Goal: Task Accomplishment & Management: Use online tool/utility

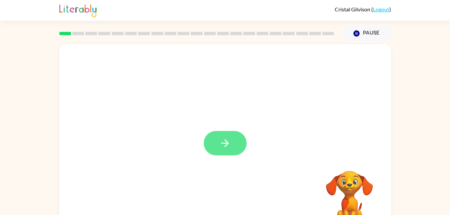
click at [211, 145] on button "button" at bounding box center [225, 143] width 43 height 24
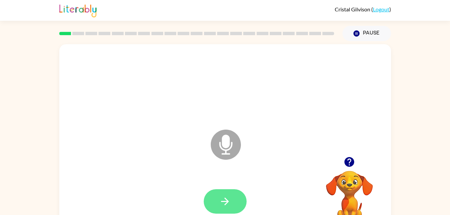
click at [239, 201] on button "button" at bounding box center [225, 201] width 43 height 24
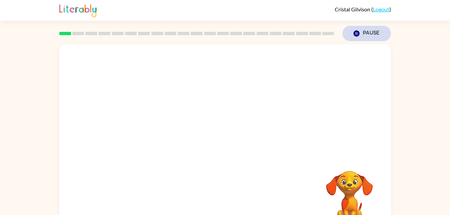
click at [357, 32] on icon "button" at bounding box center [356, 34] width 6 height 6
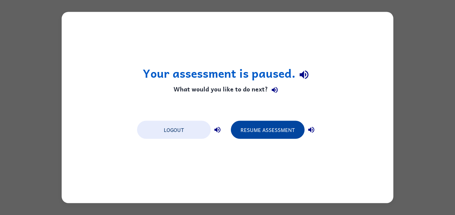
click at [273, 133] on button "Resume Assessment" at bounding box center [268, 130] width 74 height 18
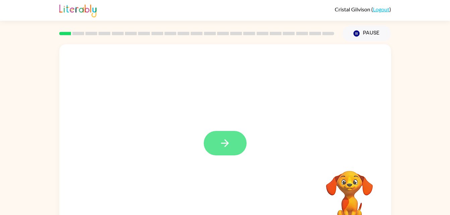
click at [241, 147] on button "button" at bounding box center [225, 143] width 43 height 24
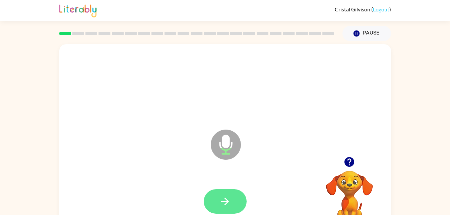
click at [236, 202] on button "button" at bounding box center [225, 201] width 43 height 24
click at [232, 206] on button "button" at bounding box center [225, 201] width 43 height 24
click at [228, 196] on icon "button" at bounding box center [225, 202] width 12 height 12
click at [238, 200] on button "button" at bounding box center [225, 201] width 43 height 24
click at [234, 206] on button "button" at bounding box center [225, 201] width 43 height 24
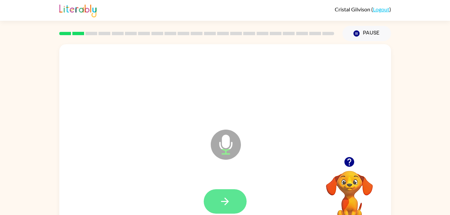
click at [227, 209] on button "button" at bounding box center [225, 201] width 43 height 24
click at [234, 201] on button "button" at bounding box center [225, 201] width 43 height 24
click at [239, 193] on button "button" at bounding box center [225, 201] width 43 height 24
click at [240, 202] on button "button" at bounding box center [225, 201] width 43 height 24
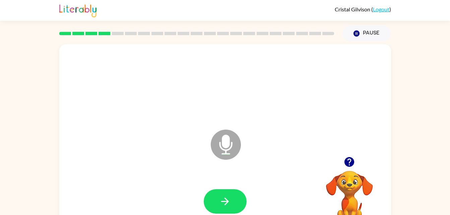
click at [251, 192] on div at bounding box center [225, 201] width 319 height 55
click at [235, 205] on button "button" at bounding box center [225, 201] width 43 height 24
click at [239, 210] on button "button" at bounding box center [225, 201] width 43 height 24
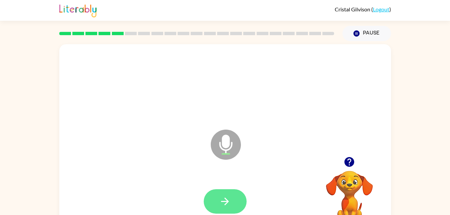
click at [239, 203] on button "button" at bounding box center [225, 201] width 43 height 24
click at [233, 198] on button "button" at bounding box center [225, 201] width 43 height 24
click at [232, 204] on button "button" at bounding box center [225, 201] width 43 height 24
click at [241, 193] on button "button" at bounding box center [225, 201] width 43 height 24
click at [230, 204] on icon "button" at bounding box center [225, 202] width 12 height 12
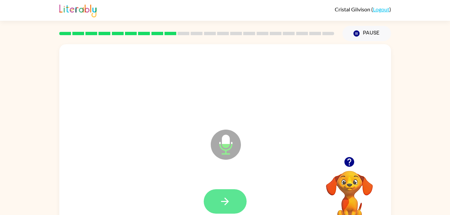
click at [229, 204] on icon "button" at bounding box center [225, 202] width 12 height 12
click at [238, 197] on button "button" at bounding box center [225, 201] width 43 height 24
click at [232, 202] on button "button" at bounding box center [225, 201] width 43 height 24
click at [240, 198] on button "button" at bounding box center [225, 201] width 43 height 24
click at [235, 201] on button "button" at bounding box center [225, 201] width 43 height 24
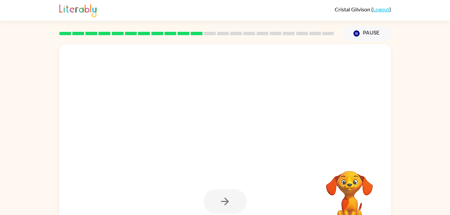
click at [190, 112] on div at bounding box center [225, 85] width 319 height 55
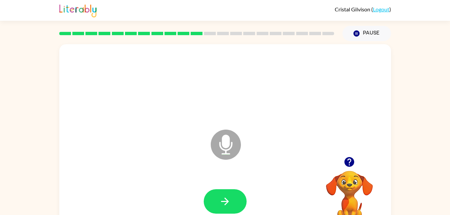
click at [190, 112] on div at bounding box center [225, 85] width 319 height 55
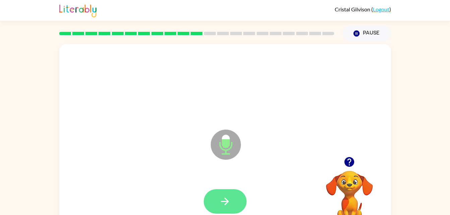
click at [229, 197] on icon "button" at bounding box center [225, 202] width 12 height 12
click at [236, 200] on button "button" at bounding box center [225, 201] width 43 height 24
click at [245, 201] on button "button" at bounding box center [225, 201] width 43 height 24
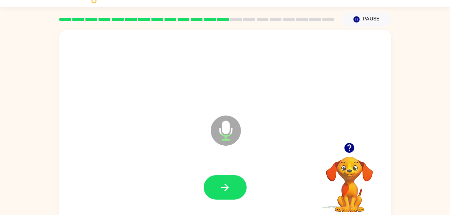
scroll to position [20, 0]
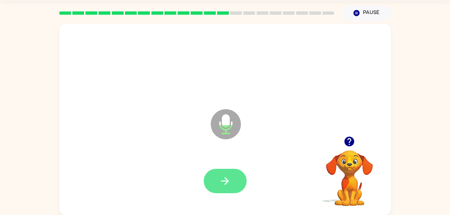
click at [233, 188] on button "button" at bounding box center [225, 181] width 43 height 24
click at [234, 183] on button "button" at bounding box center [225, 181] width 43 height 24
click at [233, 181] on button "button" at bounding box center [225, 181] width 43 height 24
click at [227, 178] on icon "button" at bounding box center [225, 181] width 12 height 12
click at [237, 175] on button "button" at bounding box center [225, 181] width 43 height 24
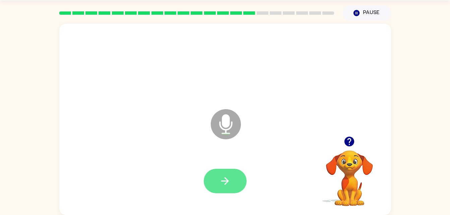
click at [228, 178] on icon "button" at bounding box center [225, 181] width 12 height 12
click at [229, 179] on icon "button" at bounding box center [225, 181] width 12 height 12
click at [228, 178] on icon "button" at bounding box center [225, 181] width 12 height 12
click at [226, 182] on icon "button" at bounding box center [225, 181] width 12 height 12
click at [231, 175] on button "button" at bounding box center [225, 181] width 43 height 24
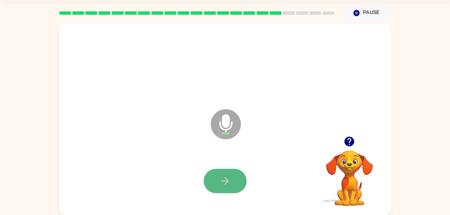
click at [229, 182] on icon "button" at bounding box center [225, 181] width 12 height 12
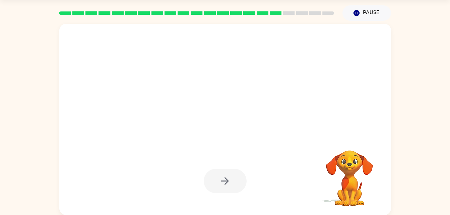
click at [339, 94] on div at bounding box center [225, 119] width 332 height 191
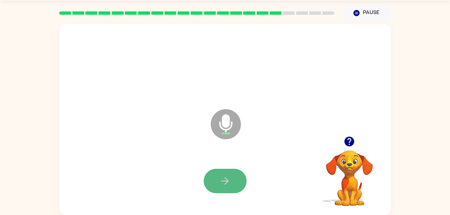
click at [229, 182] on icon "button" at bounding box center [225, 181] width 12 height 12
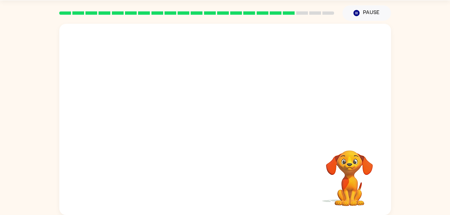
click at [24, 87] on div "Your browser must support playing .mp4 files to use Literably. Please try using…" at bounding box center [225, 118] width 450 height 195
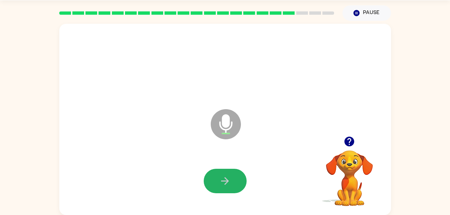
click at [229, 182] on icon "button" at bounding box center [225, 181] width 12 height 12
click at [236, 176] on button "button" at bounding box center [225, 181] width 43 height 24
drag, startPoint x: 224, startPoint y: 181, endPoint x: 160, endPoint y: 100, distance: 103.0
click at [160, 100] on div "Microphone The Microphone is here when it is your turn to talk" at bounding box center [209, 108] width 286 height 24
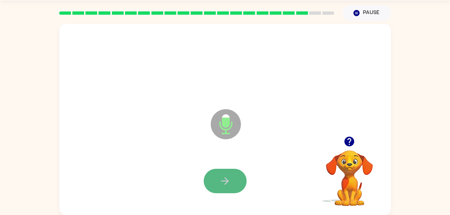
click at [236, 176] on button "button" at bounding box center [225, 181] width 43 height 24
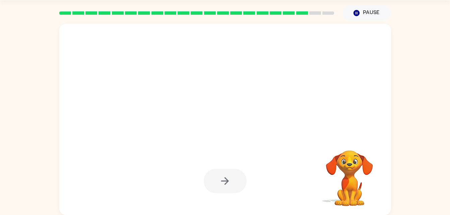
click at [414, 111] on div "Your browser must support playing .mp4 files to use Literably. Please try using…" at bounding box center [225, 118] width 450 height 195
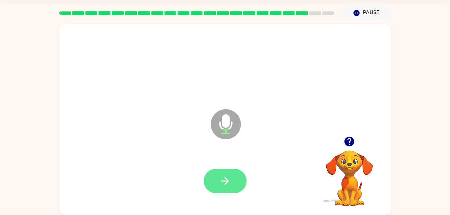
click at [236, 179] on button "button" at bounding box center [225, 181] width 43 height 24
click at [238, 180] on button "button" at bounding box center [225, 181] width 43 height 24
click at [229, 185] on icon "button" at bounding box center [225, 181] width 12 height 12
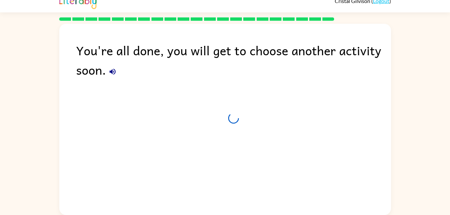
scroll to position [8, 0]
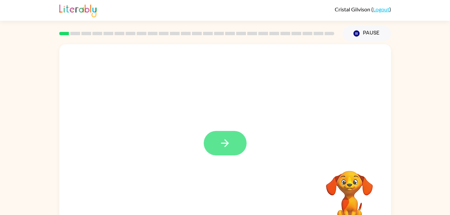
click at [227, 141] on icon "button" at bounding box center [225, 144] width 8 height 8
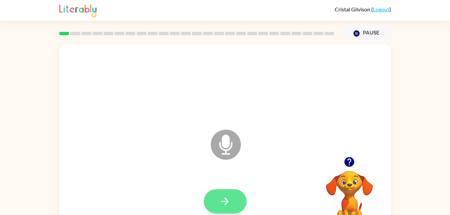
click at [230, 202] on icon "button" at bounding box center [225, 202] width 12 height 12
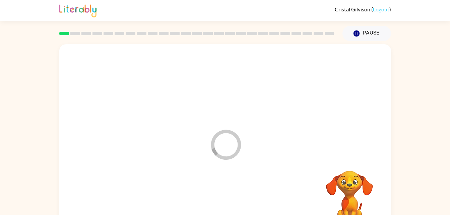
click at [231, 141] on icon "Loader Your response is being sent to our graders" at bounding box center [226, 145] width 40 height 40
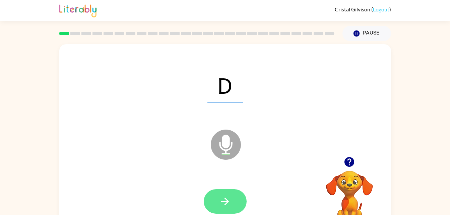
click at [229, 204] on icon "button" at bounding box center [225, 202] width 12 height 12
click at [231, 199] on icon "button" at bounding box center [225, 202] width 12 height 12
click at [230, 198] on icon "button" at bounding box center [225, 202] width 12 height 12
click at [229, 207] on icon "button" at bounding box center [225, 202] width 12 height 12
click at [230, 206] on icon "button" at bounding box center [225, 202] width 12 height 12
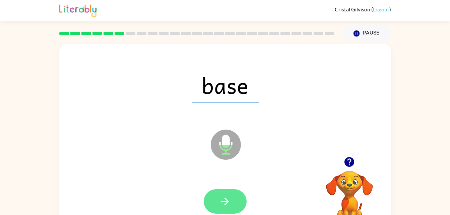
click at [234, 197] on button "button" at bounding box center [225, 201] width 43 height 24
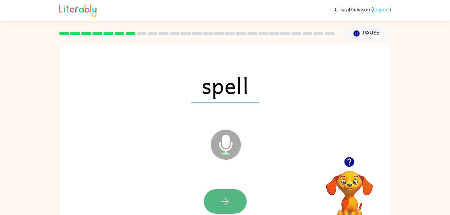
click at [215, 206] on button "button" at bounding box center [225, 201] width 43 height 24
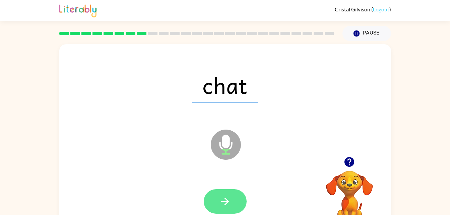
click at [226, 212] on button "button" at bounding box center [225, 201] width 43 height 24
click at [233, 198] on button "button" at bounding box center [225, 201] width 43 height 24
click at [230, 207] on icon "button" at bounding box center [225, 202] width 12 height 12
click at [223, 206] on icon "button" at bounding box center [225, 202] width 12 height 12
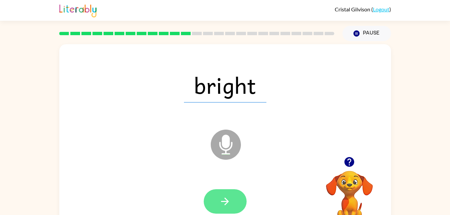
click at [232, 202] on button "button" at bounding box center [225, 201] width 43 height 24
click at [230, 203] on icon "button" at bounding box center [225, 202] width 12 height 12
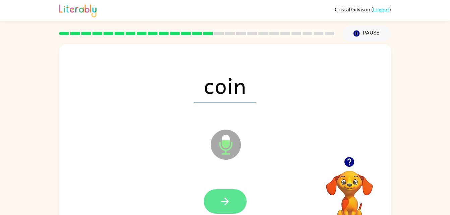
click at [236, 208] on button "button" at bounding box center [225, 201] width 43 height 24
click at [226, 202] on icon "button" at bounding box center [225, 202] width 12 height 12
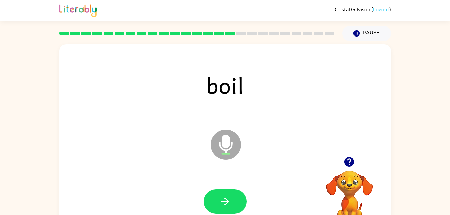
scroll to position [20, 0]
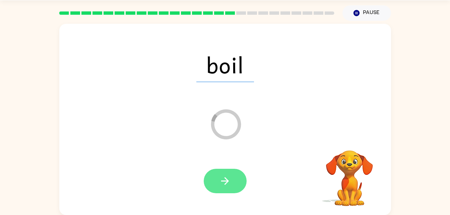
click at [221, 188] on button "button" at bounding box center [225, 181] width 43 height 24
click at [229, 179] on div at bounding box center [225, 181] width 43 height 24
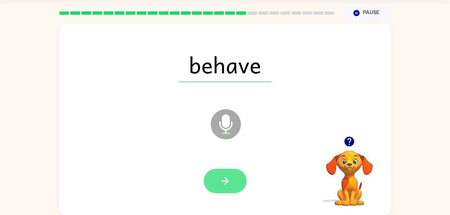
click at [239, 174] on button "button" at bounding box center [225, 181] width 43 height 24
click at [244, 186] on button "button" at bounding box center [225, 181] width 43 height 24
click at [233, 182] on button "button" at bounding box center [225, 181] width 43 height 24
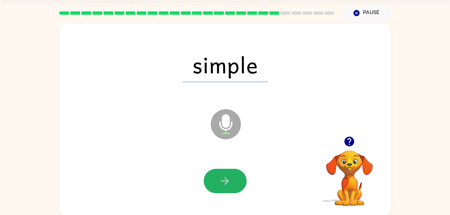
click at [229, 180] on icon "button" at bounding box center [225, 181] width 12 height 12
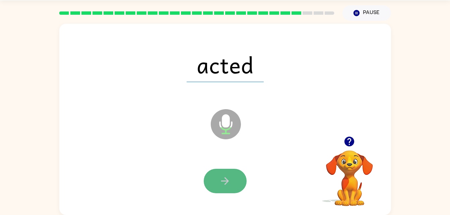
click at [229, 181] on icon "button" at bounding box center [225, 181] width 12 height 12
click at [229, 181] on div at bounding box center [225, 181] width 43 height 24
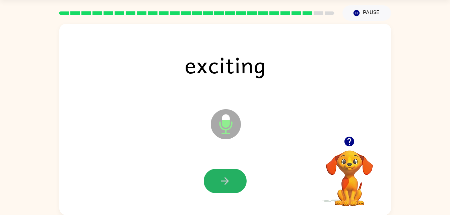
click at [229, 181] on icon "button" at bounding box center [225, 181] width 12 height 12
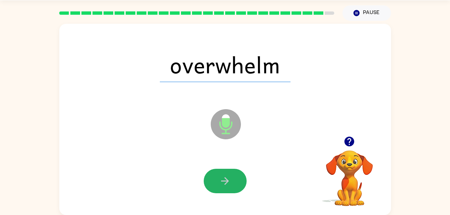
click at [229, 181] on icon "button" at bounding box center [225, 181] width 12 height 12
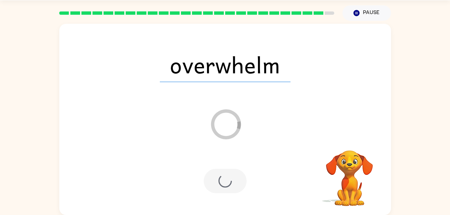
scroll to position [8, 0]
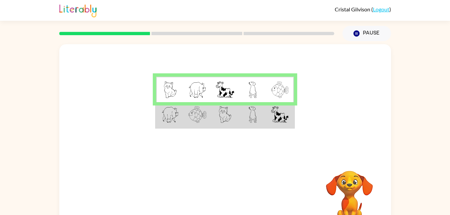
click at [245, 114] on td at bounding box center [252, 115] width 27 height 26
click at [269, 110] on td at bounding box center [280, 115] width 27 height 26
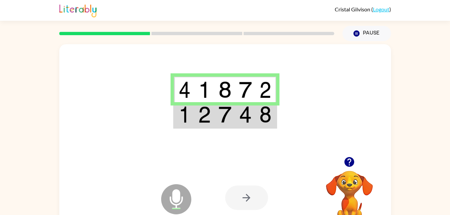
click at [245, 198] on div at bounding box center [246, 198] width 43 height 24
click at [244, 122] on img at bounding box center [245, 114] width 13 height 17
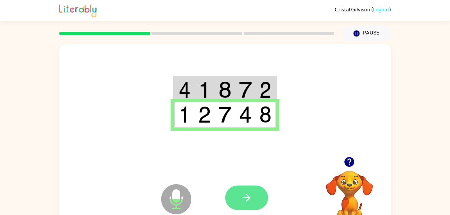
click at [248, 200] on icon "button" at bounding box center [247, 198] width 8 height 8
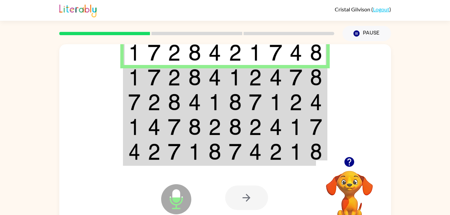
click at [225, 58] on td at bounding box center [235, 53] width 20 height 26
click at [194, 80] on img at bounding box center [194, 77] width 13 height 17
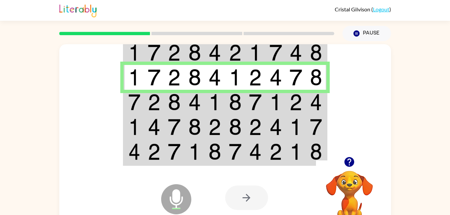
click at [199, 100] on img at bounding box center [194, 102] width 13 height 17
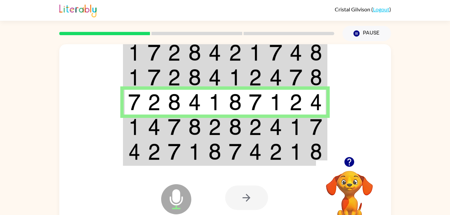
click at [240, 132] on img at bounding box center [235, 127] width 13 height 17
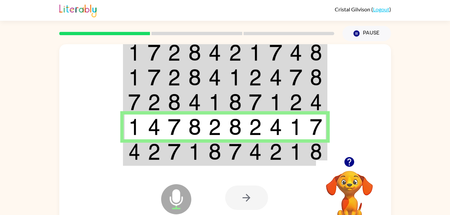
click at [185, 162] on div "Microphone The Microphone is here when it is your turn to talk" at bounding box center [159, 182] width 67 height 45
click at [226, 179] on div at bounding box center [274, 197] width 99 height 75
click at [227, 159] on td at bounding box center [235, 153] width 20 height 26
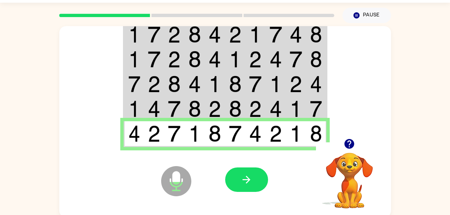
scroll to position [20, 0]
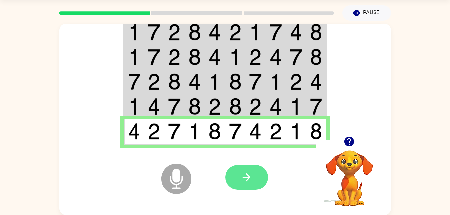
click at [250, 179] on icon "button" at bounding box center [247, 178] width 12 height 12
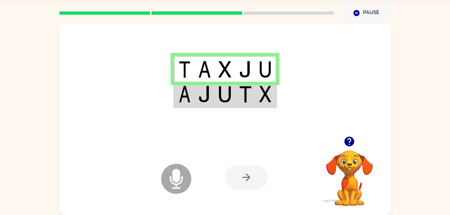
click at [247, 102] on img at bounding box center [245, 94] width 13 height 17
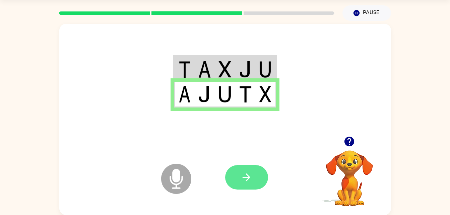
click at [254, 178] on button "button" at bounding box center [246, 177] width 43 height 24
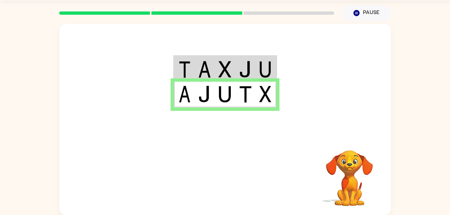
click at [270, 100] on img at bounding box center [266, 94] width 12 height 17
click at [278, 8] on div at bounding box center [196, 12] width 283 height 23
click at [251, 93] on img at bounding box center [245, 94] width 13 height 17
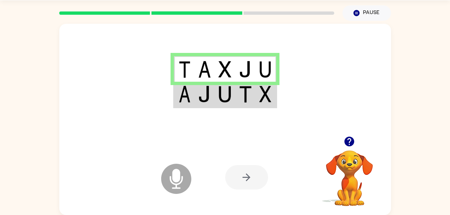
click at [237, 95] on td at bounding box center [245, 95] width 20 height 26
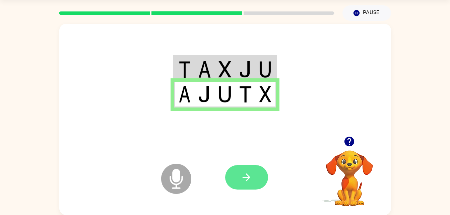
click at [249, 177] on icon "button" at bounding box center [247, 178] width 8 height 8
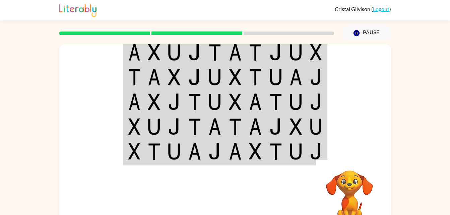
scroll to position [0, 0]
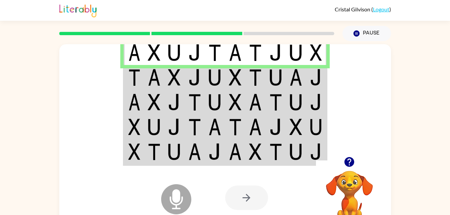
click at [175, 59] on img at bounding box center [174, 52] width 13 height 17
click at [276, 74] on img at bounding box center [276, 77] width 13 height 17
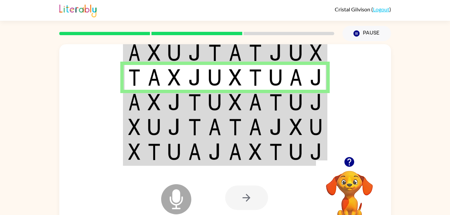
click at [184, 101] on td at bounding box center [174, 102] width 20 height 25
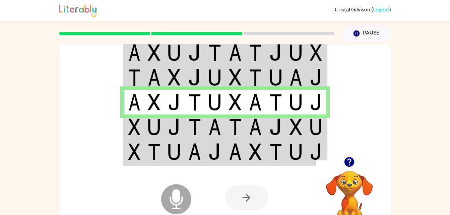
click at [158, 125] on img at bounding box center [154, 127] width 13 height 17
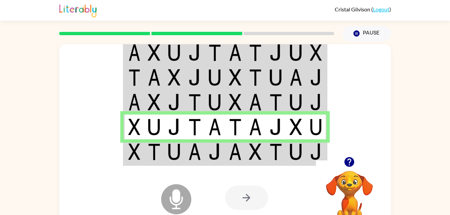
click at [190, 156] on img at bounding box center [194, 152] width 13 height 17
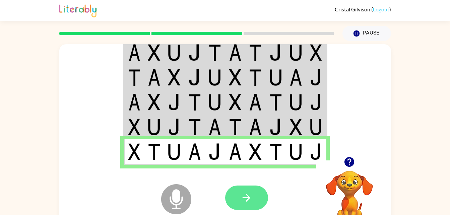
click at [246, 193] on icon "button" at bounding box center [247, 198] width 12 height 12
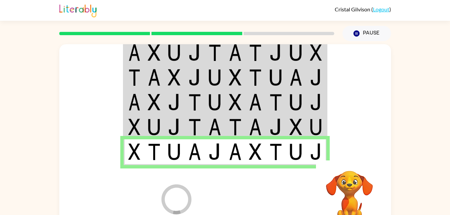
click at [260, 53] on img at bounding box center [255, 52] width 13 height 17
click at [155, 53] on img at bounding box center [154, 52] width 13 height 17
click at [157, 49] on img at bounding box center [154, 52] width 13 height 17
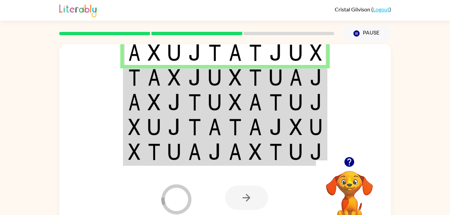
click at [105, 130] on div at bounding box center [225, 100] width 332 height 113
click at [194, 79] on img at bounding box center [194, 77] width 13 height 17
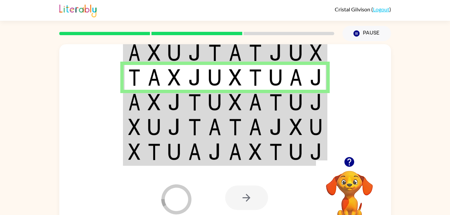
click at [276, 104] on img at bounding box center [276, 102] width 13 height 17
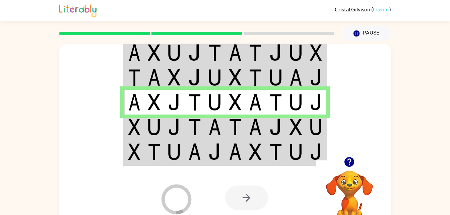
click at [184, 118] on td at bounding box center [174, 127] width 20 height 25
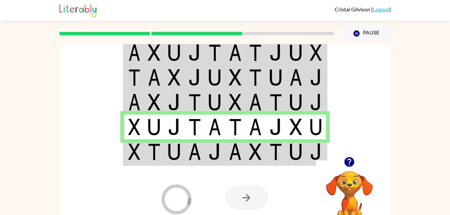
click at [212, 147] on img at bounding box center [215, 152] width 13 height 17
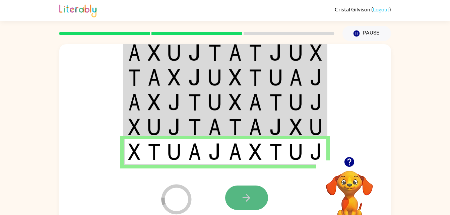
click at [254, 198] on button "button" at bounding box center [246, 198] width 43 height 24
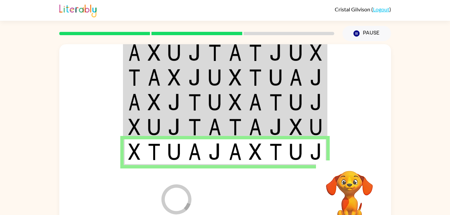
scroll to position [20, 0]
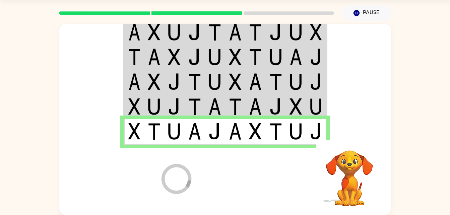
click at [207, 194] on div "Loader Your response is being sent to our graders Your browser must support pla…" at bounding box center [225, 177] width 332 height 75
click at [185, 121] on td at bounding box center [195, 132] width 20 height 26
click at [261, 140] on div at bounding box center [274, 177] width 99 height 75
click at [247, 114] on td at bounding box center [255, 106] width 20 height 25
click at [261, 107] on img at bounding box center [255, 106] width 13 height 17
